Goal: Task Accomplishment & Management: Complete application form

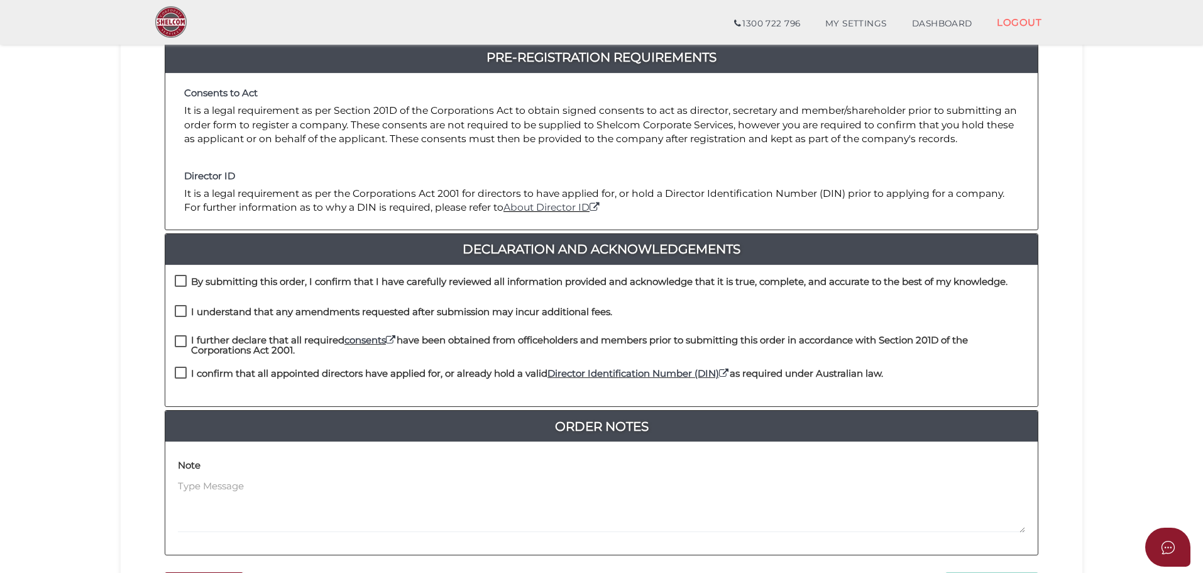
scroll to position [251, 0]
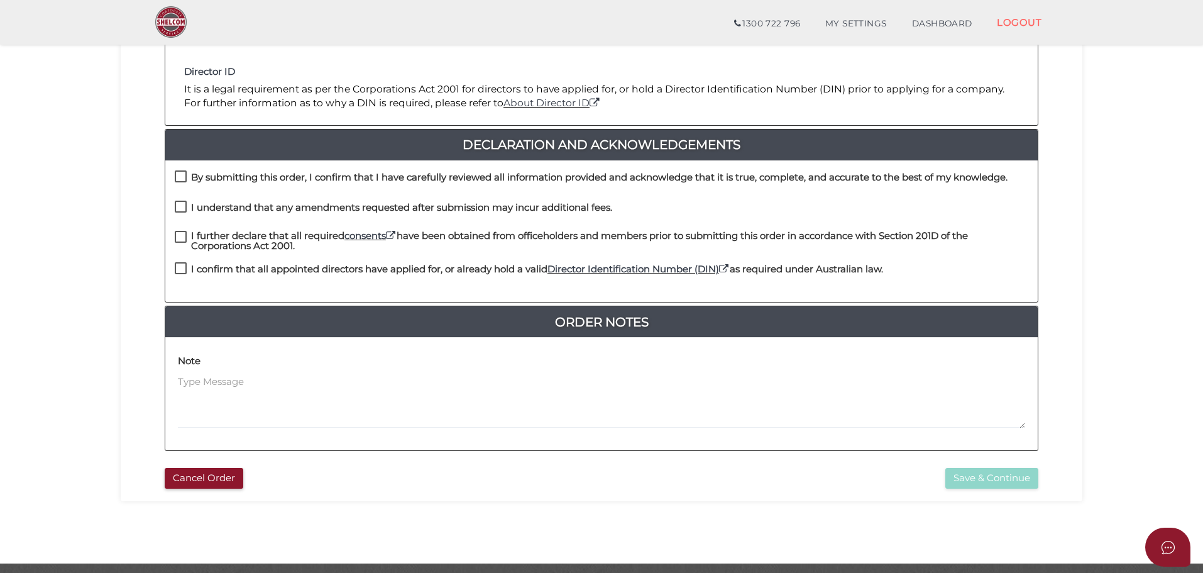
click at [184, 173] on label "By submitting this order, I confirm that I have carefully reviewed all informat…" at bounding box center [591, 180] width 833 height 16
checkbox input "true"
click at [178, 209] on label "I understand that any amendments requested after submission may incur additiona…" at bounding box center [393, 210] width 437 height 16
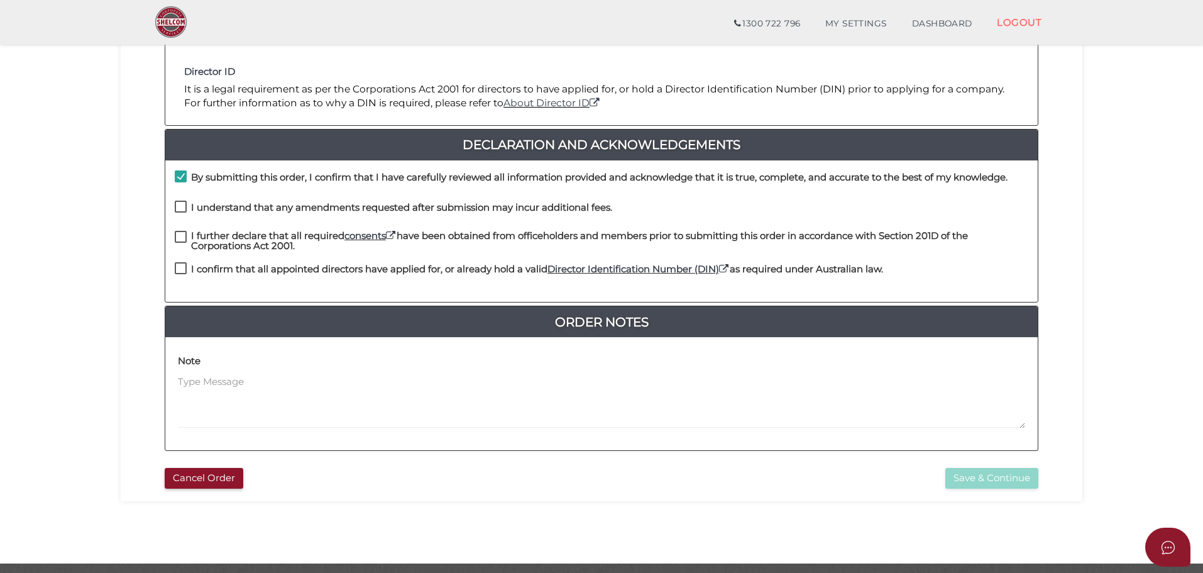
checkbox input "true"
click at [184, 236] on label "I further declare that all required consents have been obtained from officehold…" at bounding box center [602, 239] width 854 height 16
checkbox input "true"
click at [185, 265] on label "I confirm that all appointed directors have applied for, or already hold a vali…" at bounding box center [529, 272] width 708 height 16
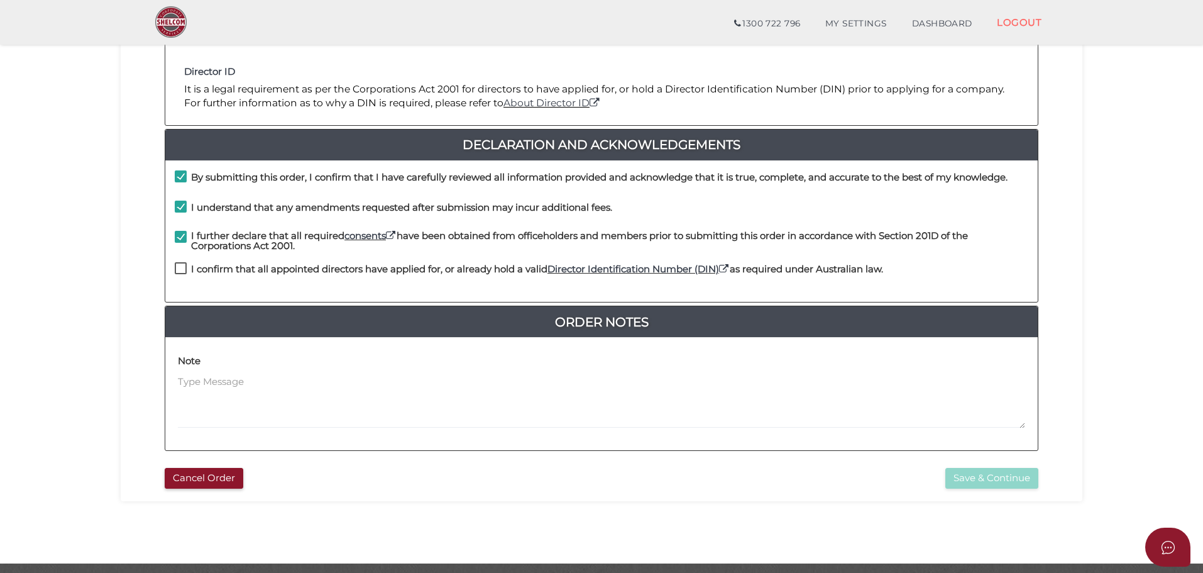
checkbox input "true"
click at [957, 478] on button "Save & Continue" at bounding box center [991, 478] width 93 height 21
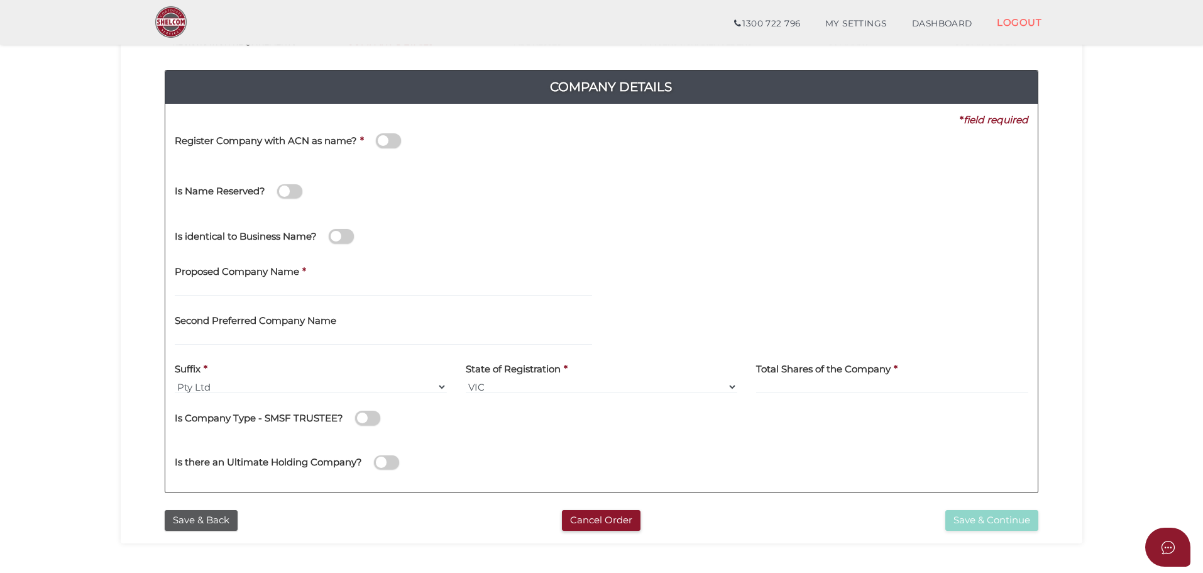
scroll to position [251, 0]
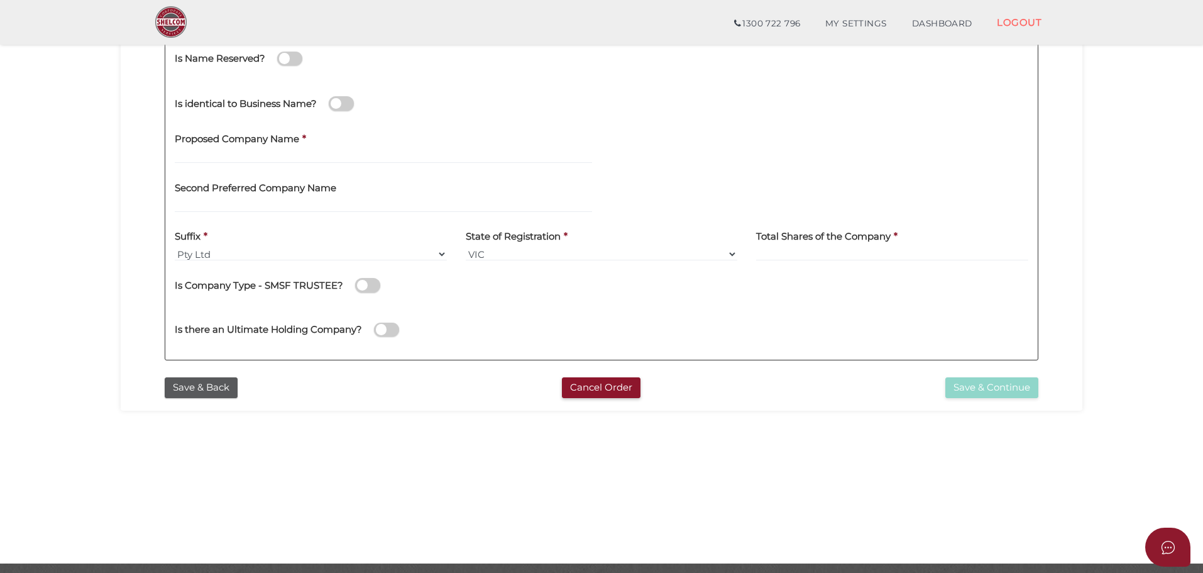
click at [245, 141] on h4 "Proposed Company Name" at bounding box center [237, 139] width 124 height 11
click at [243, 151] on input "text" at bounding box center [383, 157] width 417 height 14
paste input "Luvni's Graze"
type input "Luvni's Graze"
click at [586, 295] on div "Is Company Type - SMSF TRUSTEE?" at bounding box center [602, 283] width 854 height 26
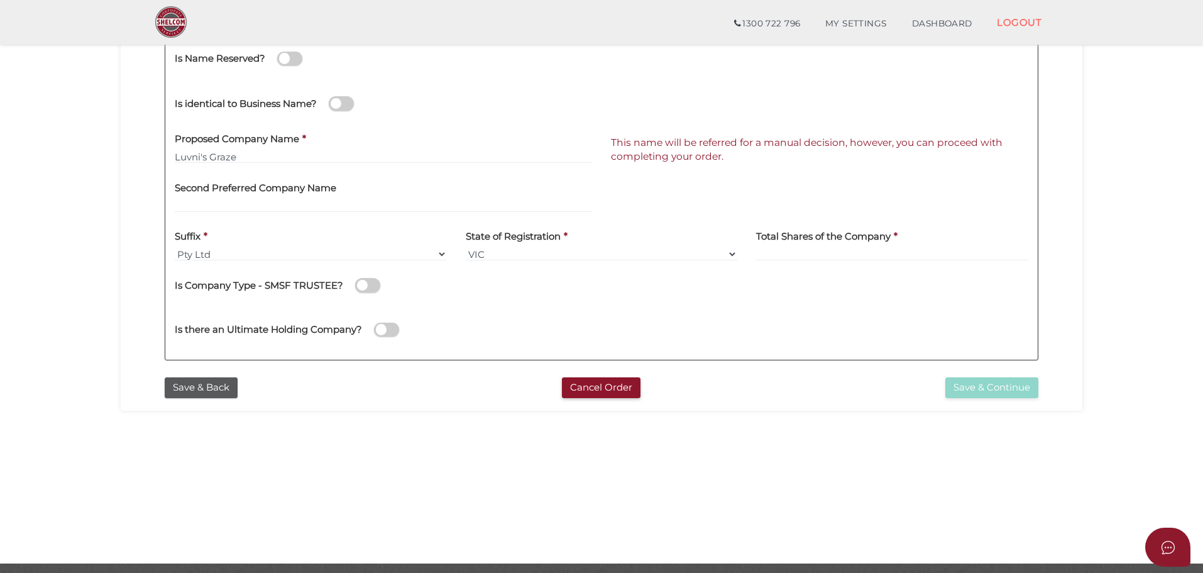
click at [484, 244] on label "State of Registration" at bounding box center [513, 235] width 95 height 26
click at [488, 255] on select "VIC ACT [GEOGRAPHIC_DATA] [GEOGRAPHIC_DATA] QLD [GEOGRAPHIC_DATA] [GEOGRAPHIC_D…" at bounding box center [602, 254] width 272 height 14
select select "TAS"
click at [466, 247] on select "VIC ACT [GEOGRAPHIC_DATA] [GEOGRAPHIC_DATA] QLD [GEOGRAPHIC_DATA] [GEOGRAPHIC_D…" at bounding box center [602, 254] width 272 height 14
click at [821, 250] on input at bounding box center [892, 254] width 272 height 14
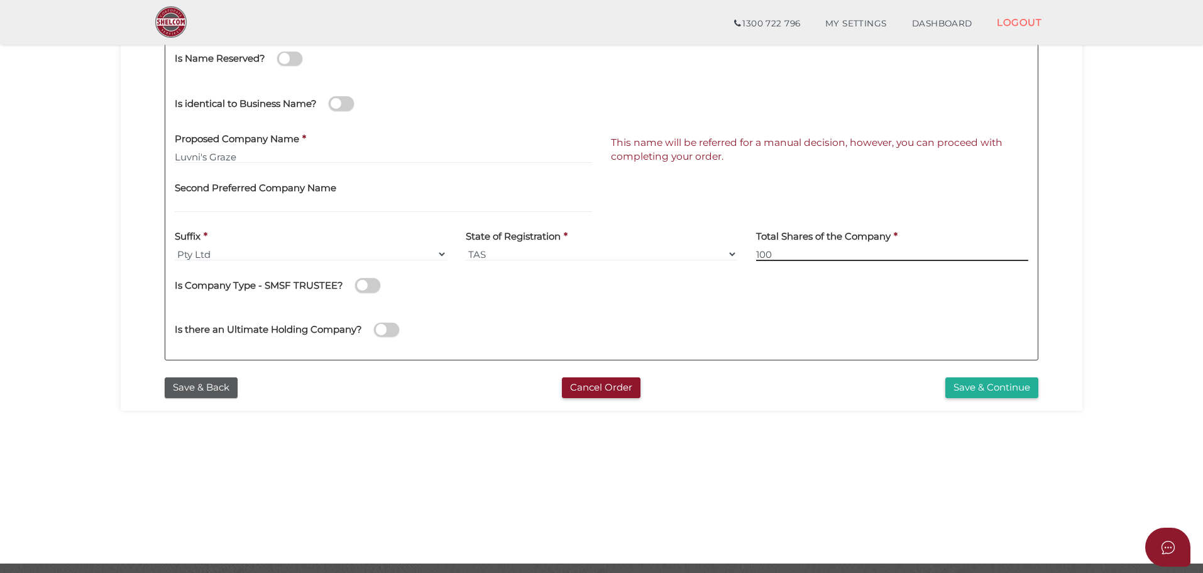
type input "100"
click at [717, 313] on div "Is there an Ultimate Holding Company?" at bounding box center [601, 327] width 872 height 45
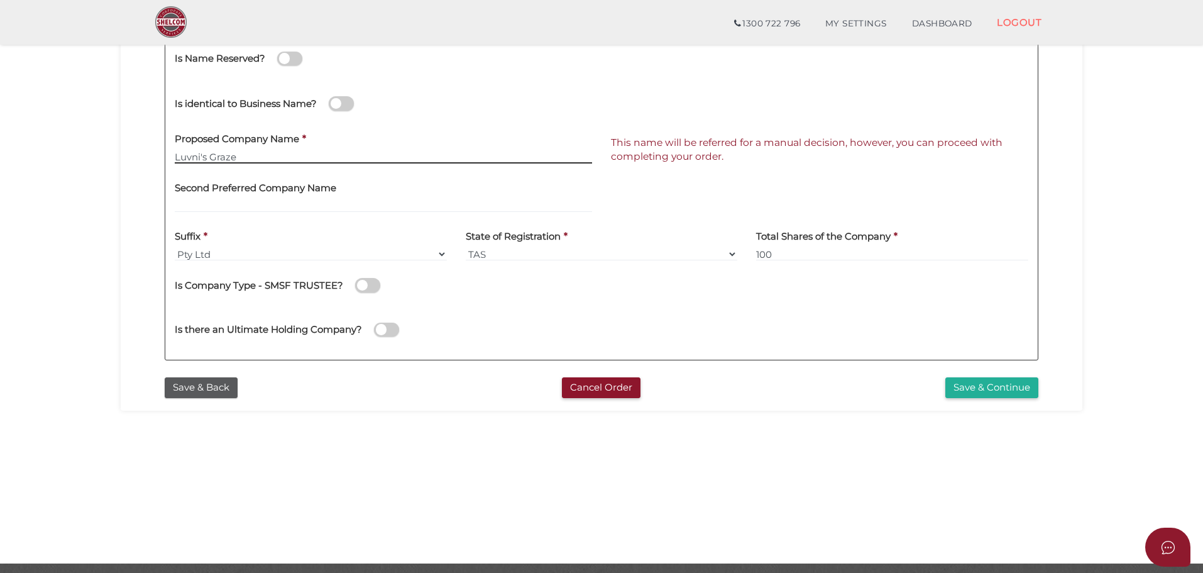
click at [268, 159] on input "Luvni's Graze" at bounding box center [383, 157] width 417 height 14
drag, startPoint x: 280, startPoint y: 157, endPoint x: 231, endPoint y: 161, distance: 49.8
click at [233, 160] on input "Luvni's Graze" at bounding box center [383, 157] width 417 height 14
type input "L"
paste input "LUVNI'S VENTURES"
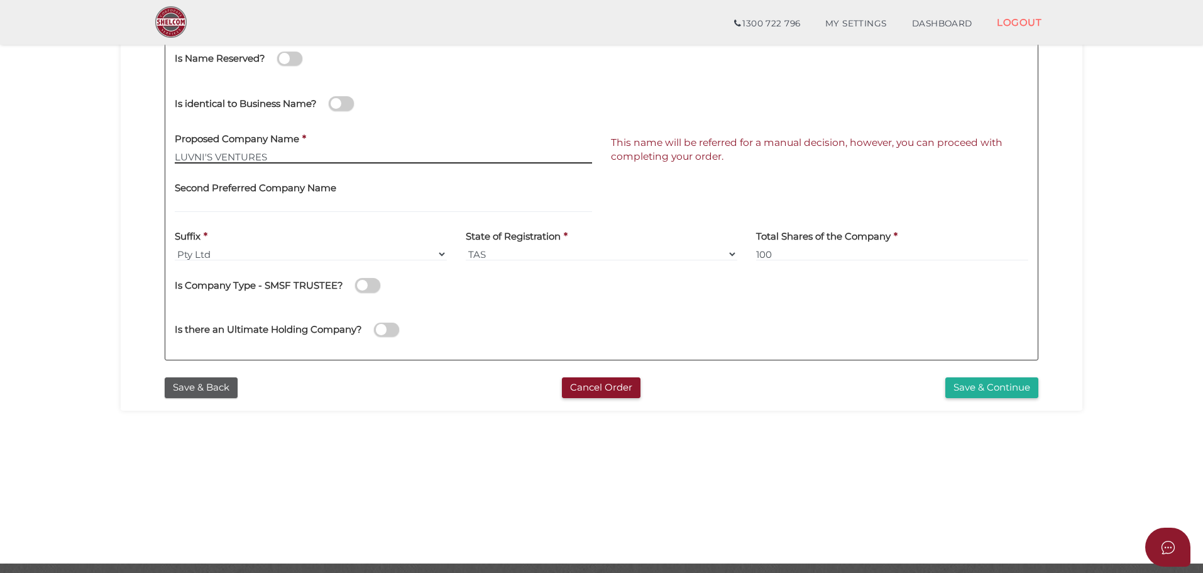
type input "LUVNI'S VENTURES"
click at [385, 188] on div "Second Preferred Company Name" at bounding box center [383, 193] width 417 height 40
drag, startPoint x: 736, startPoint y: 155, endPoint x: 510, endPoint y: 158, distance: 226.3
click at [736, 155] on span "This name will be referred for a manual decision, however, you can proceed with…" at bounding box center [824, 150] width 427 height 28
click at [273, 157] on input "LUVNI'S VENTURES" at bounding box center [383, 157] width 417 height 14
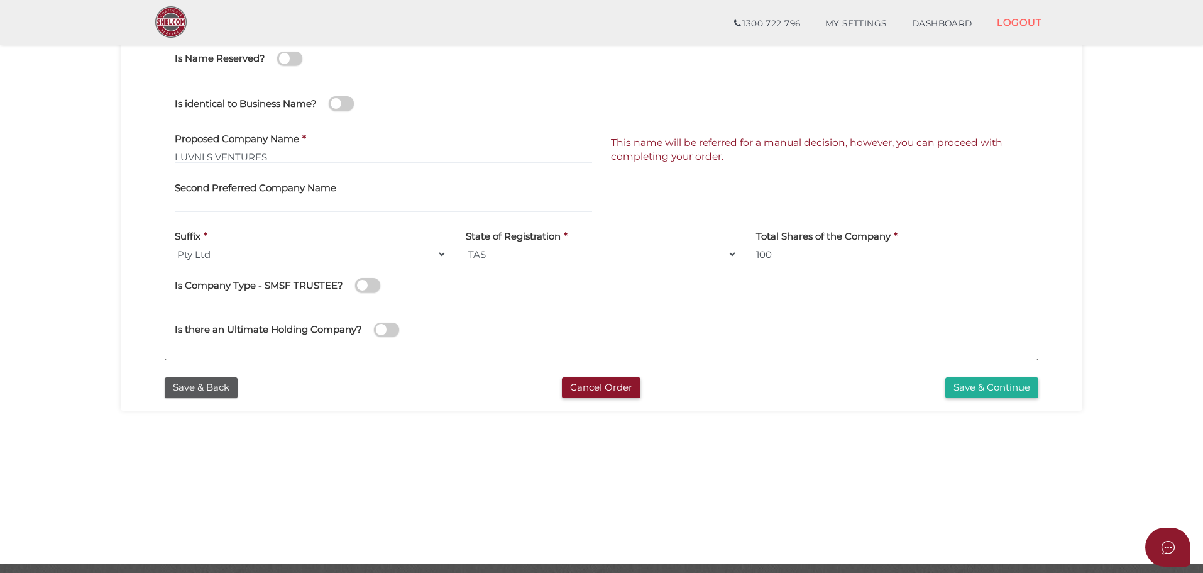
drag, startPoint x: 606, startPoint y: 145, endPoint x: 744, endPoint y: 166, distance: 139.2
click at [742, 164] on div "This name will be referred for a manual decision, however, you can proceed with…" at bounding box center [819, 148] width 436 height 49
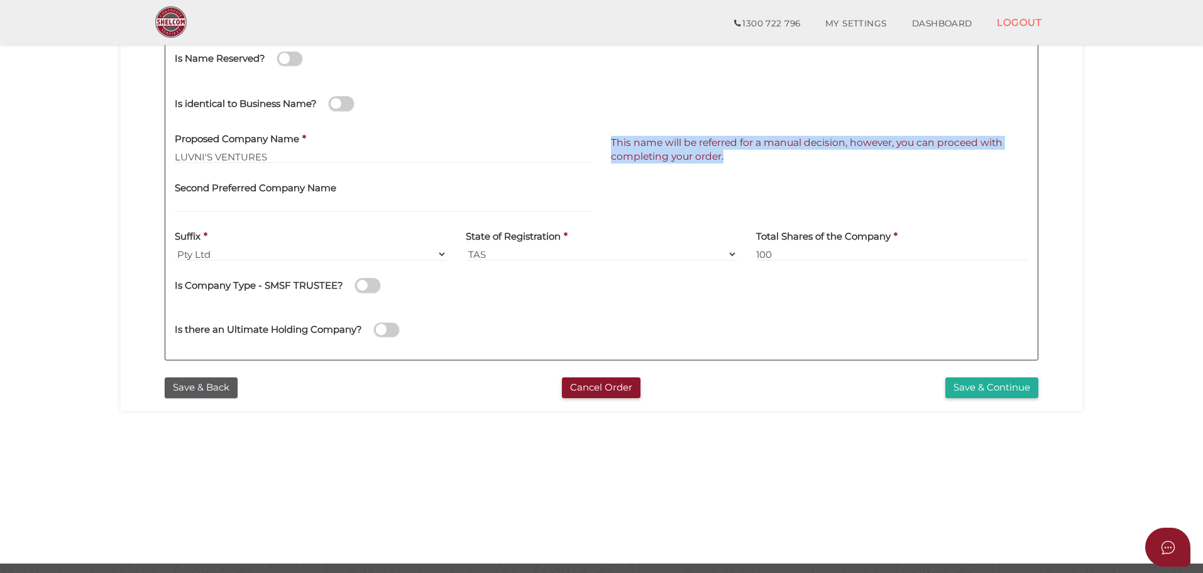
drag, startPoint x: 732, startPoint y: 164, endPoint x: 724, endPoint y: 161, distance: 8.8
click at [724, 161] on div "This name will be referred for a manual decision, however, you can proceed with…" at bounding box center [819, 148] width 436 height 49
copy span "This name will be referred for a manual decision, however, you can proceed with…"
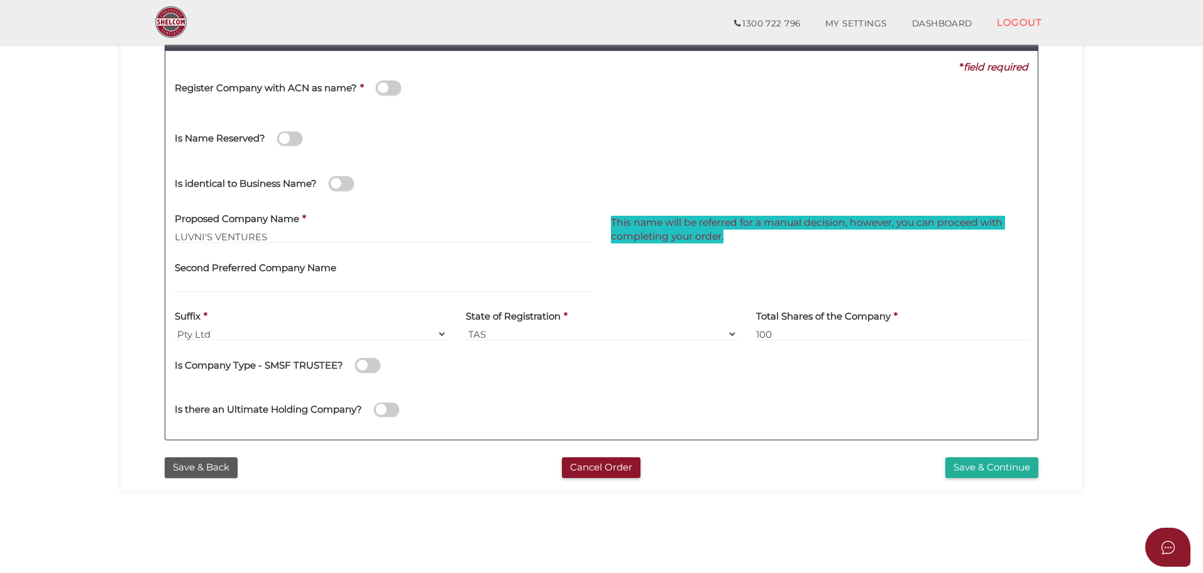
scroll to position [0, 0]
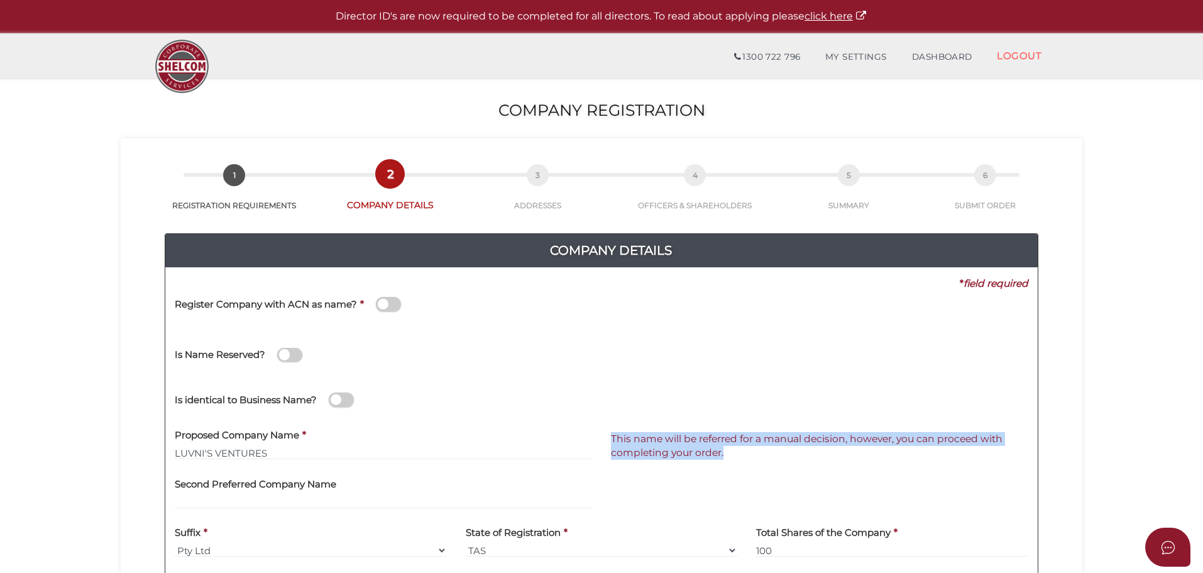
click at [505, 327] on div "Register Company with ACN as name? *" at bounding box center [392, 310] width 455 height 40
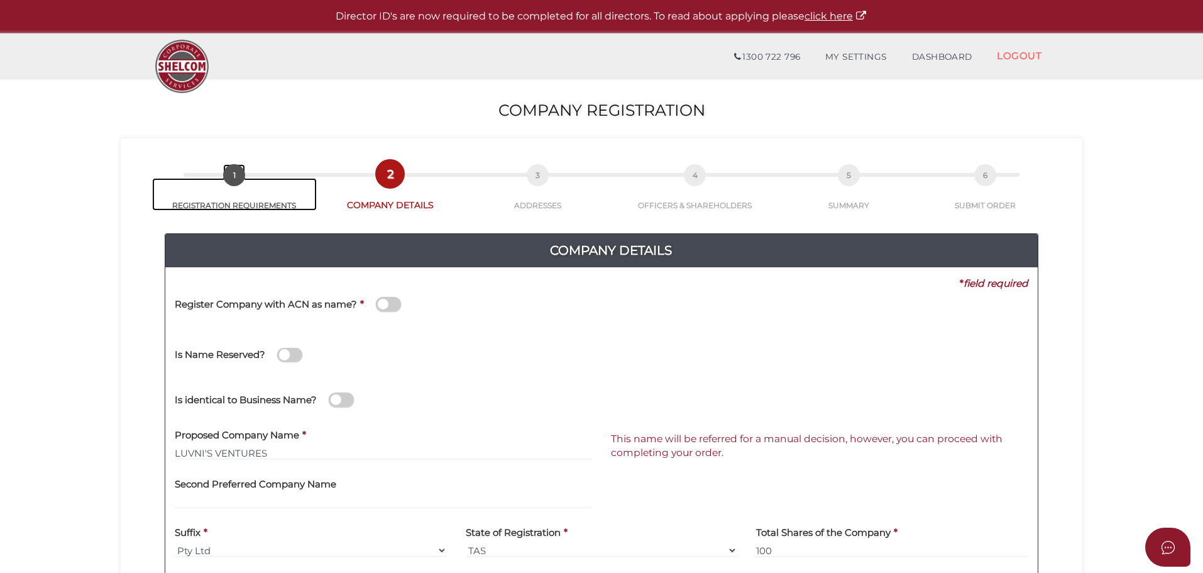
click at [234, 180] on span "1" at bounding box center [234, 175] width 22 height 22
click at [194, 74] on img at bounding box center [182, 66] width 66 height 66
